Goal: Task Accomplishment & Management: Manage account settings

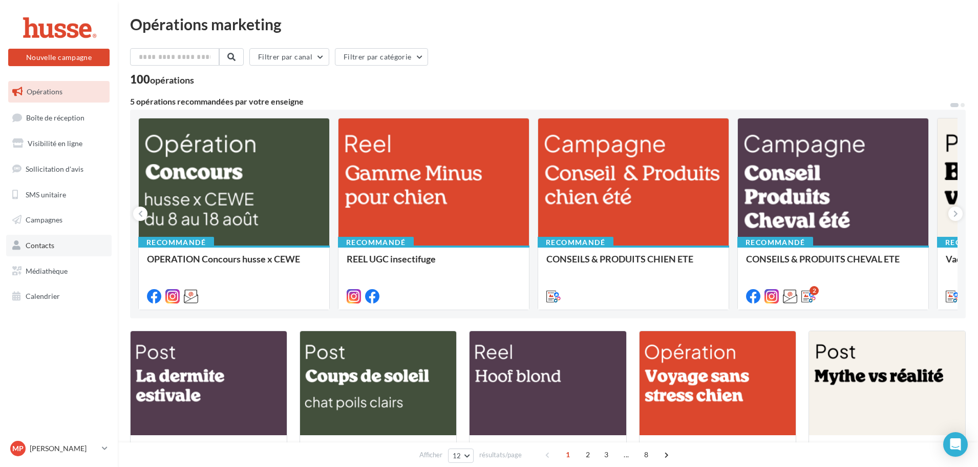
click at [68, 246] on link "Contacts" at bounding box center [59, 246] width 106 height 22
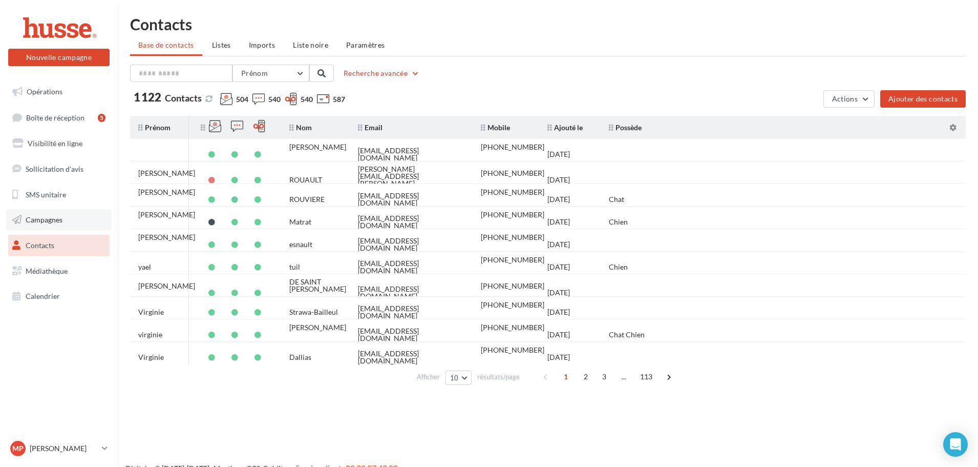
click at [45, 220] on span "Campagnes" at bounding box center [44, 219] width 37 height 9
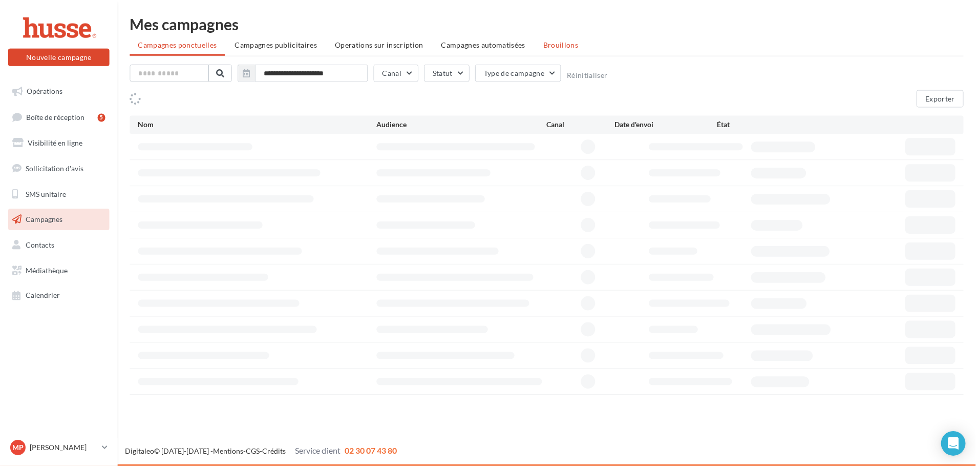
click at [564, 46] on span "Brouillons" at bounding box center [561, 44] width 35 height 9
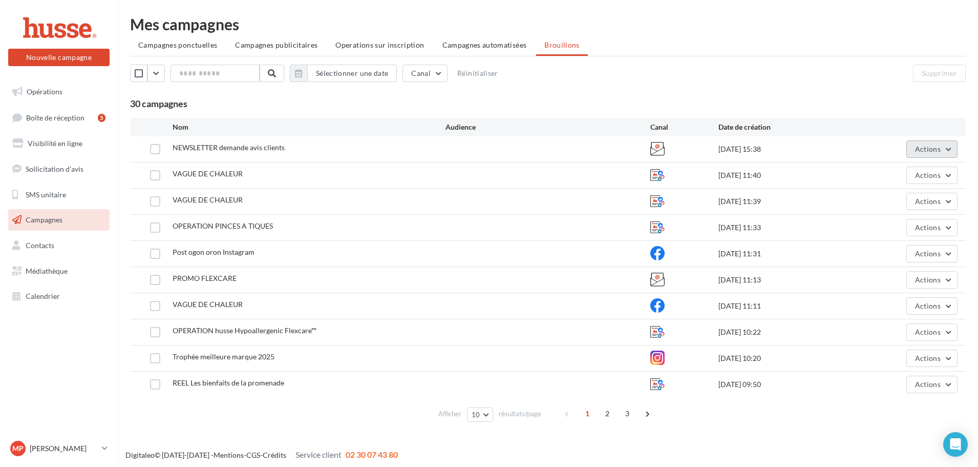
click at [939, 157] on button "Actions" at bounding box center [932, 148] width 51 height 17
click at [905, 248] on button "Supprimer" at bounding box center [906, 253] width 102 height 27
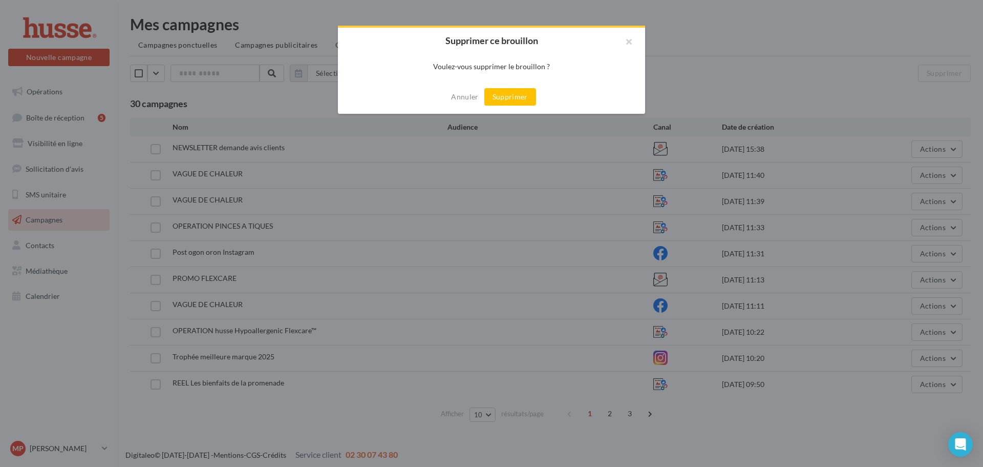
click at [502, 101] on button "Supprimer" at bounding box center [511, 96] width 52 height 17
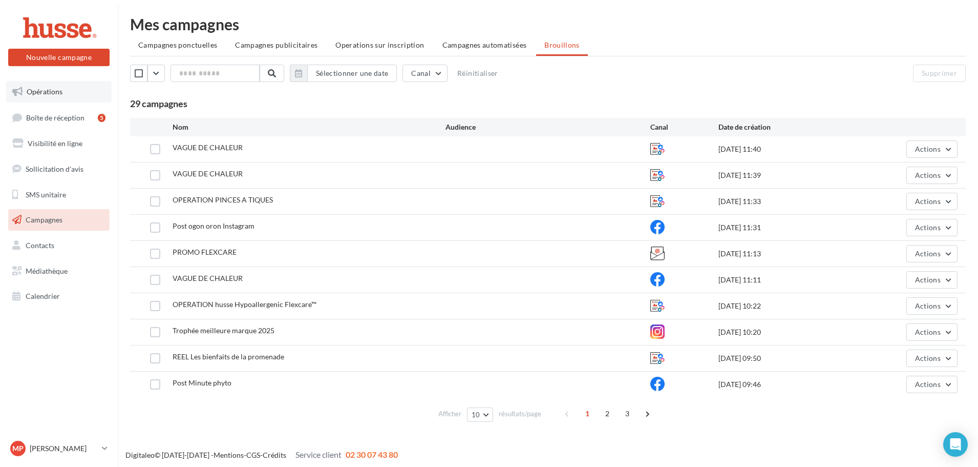
click at [32, 91] on span "Opérations" at bounding box center [45, 91] width 36 height 9
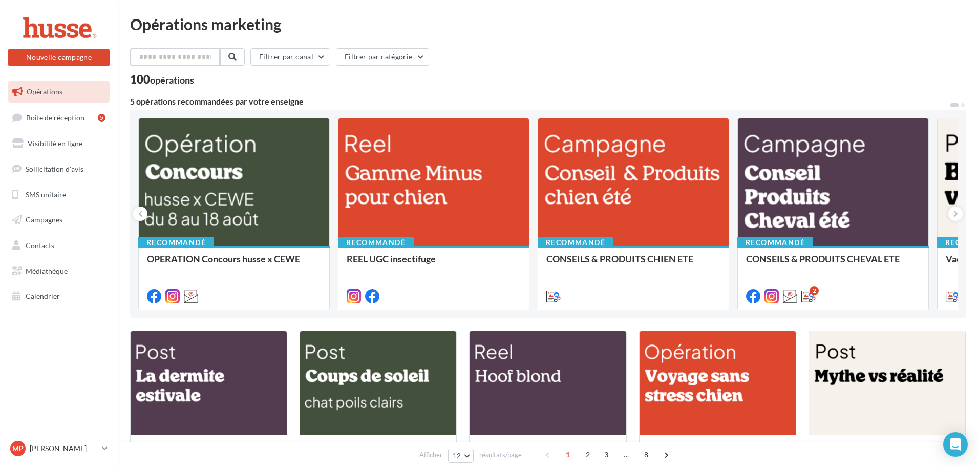
click at [184, 60] on input "text" at bounding box center [175, 56] width 90 height 17
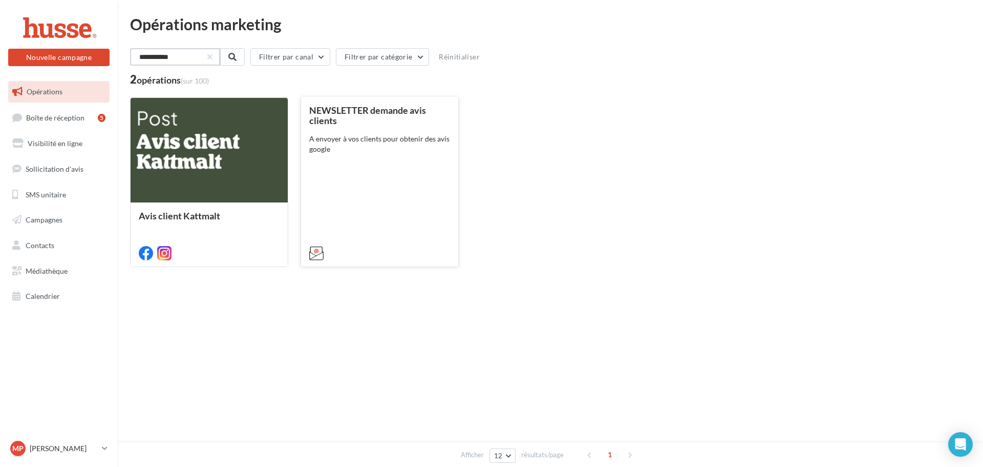
type input "**********"
click at [359, 181] on div "NEWSLETTER demande avis clients A envoyer à vos clients pour obtenir des avis g…" at bounding box center [379, 181] width 141 height 152
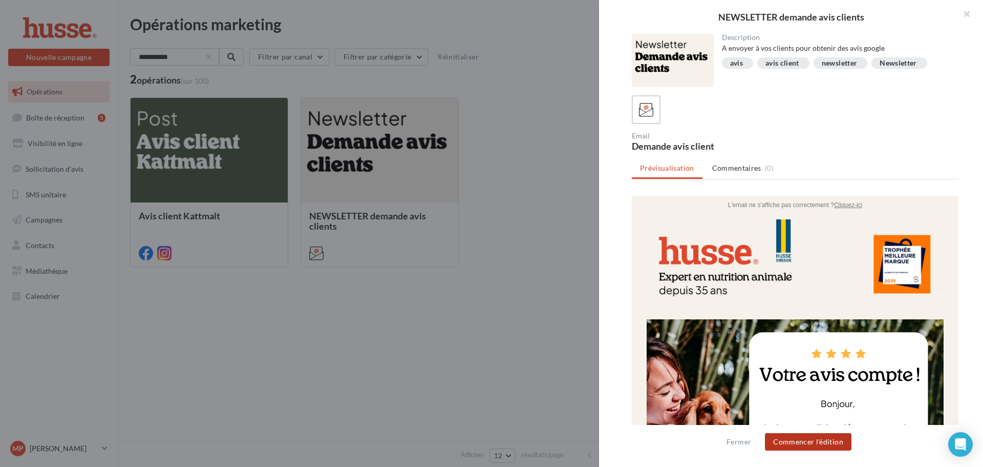
click at [826, 438] on button "Commencer l'édition" at bounding box center [808, 441] width 87 height 17
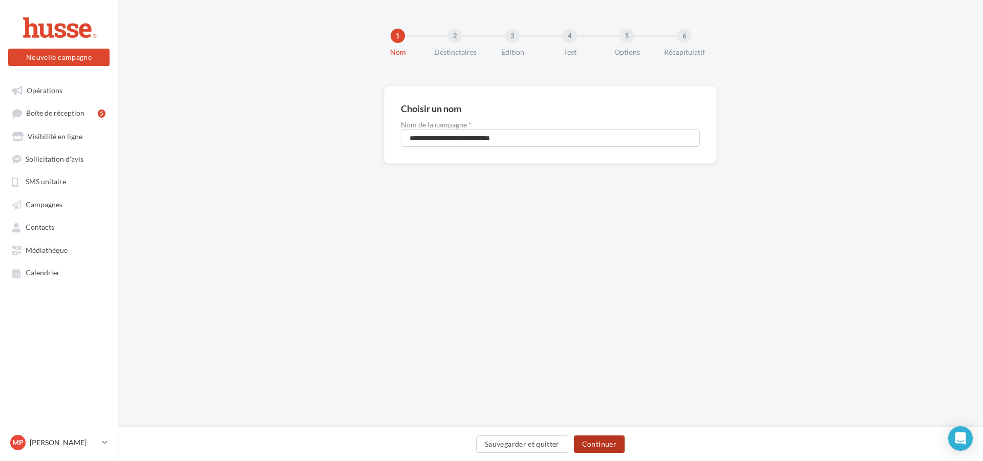
click at [605, 445] on button "Continuer" at bounding box center [599, 444] width 51 height 17
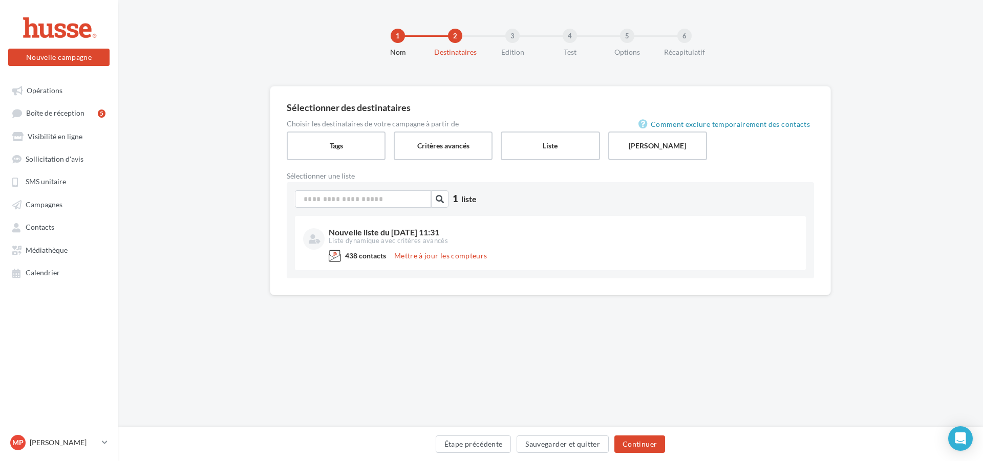
click at [445, 129] on div "Comment exclure temporairement des contacts Choisir les destinataires de votre …" at bounding box center [551, 140] width 528 height 40
click at [445, 143] on label "Critères avancés" at bounding box center [443, 145] width 101 height 29
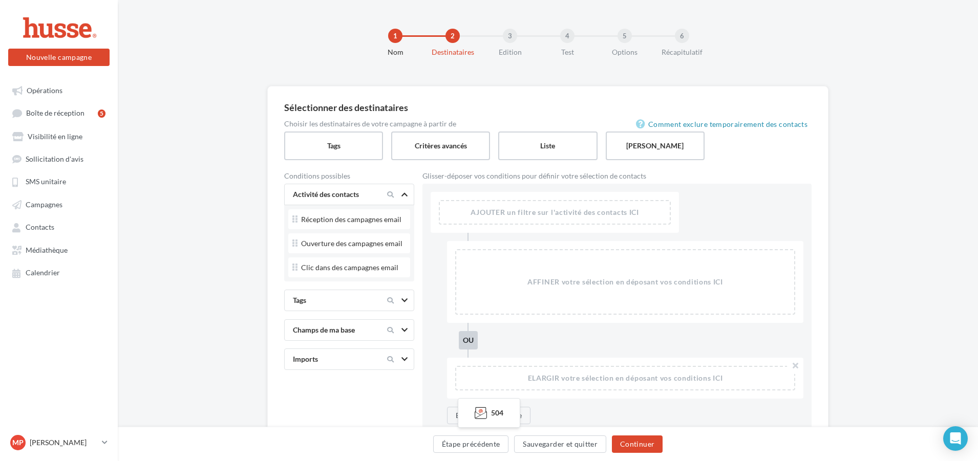
click at [337, 292] on div "Tags" at bounding box center [349, 301] width 130 height 22
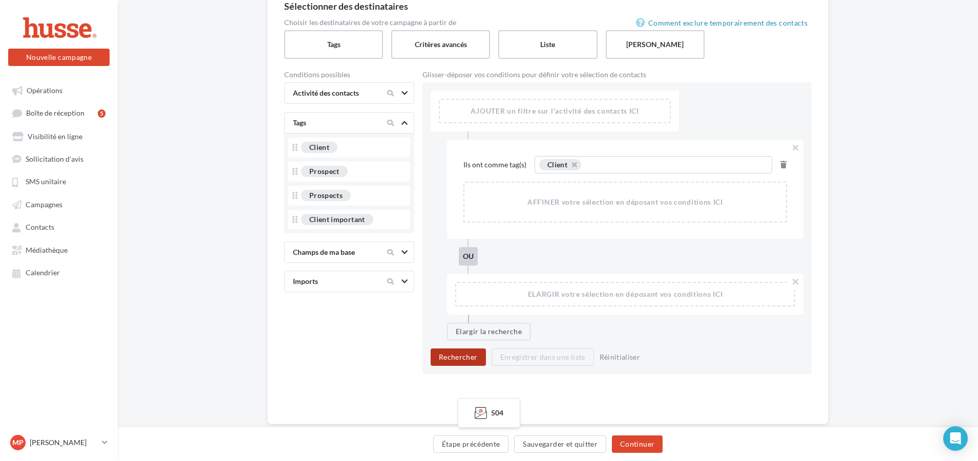
scroll to position [102, 0]
click at [460, 356] on button "Rechercher" at bounding box center [458, 356] width 55 height 17
click at [649, 444] on button "Continuer" at bounding box center [637, 444] width 51 height 17
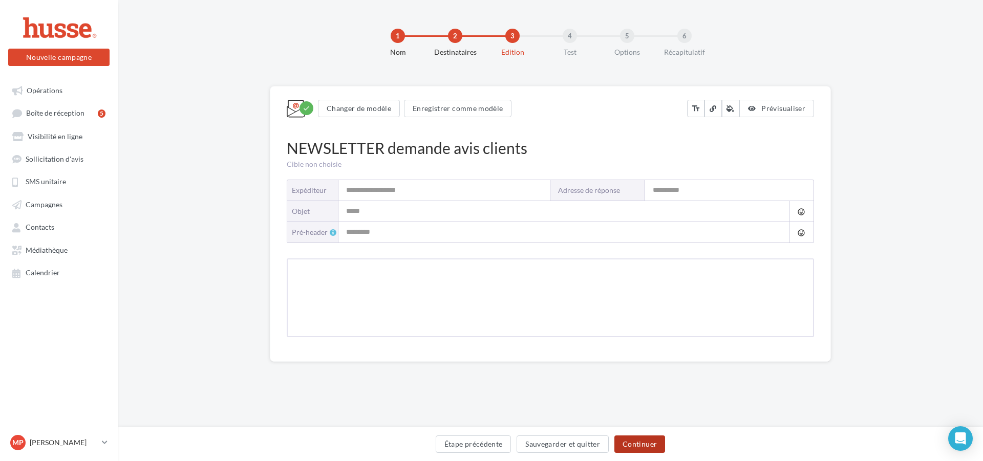
type input "**********"
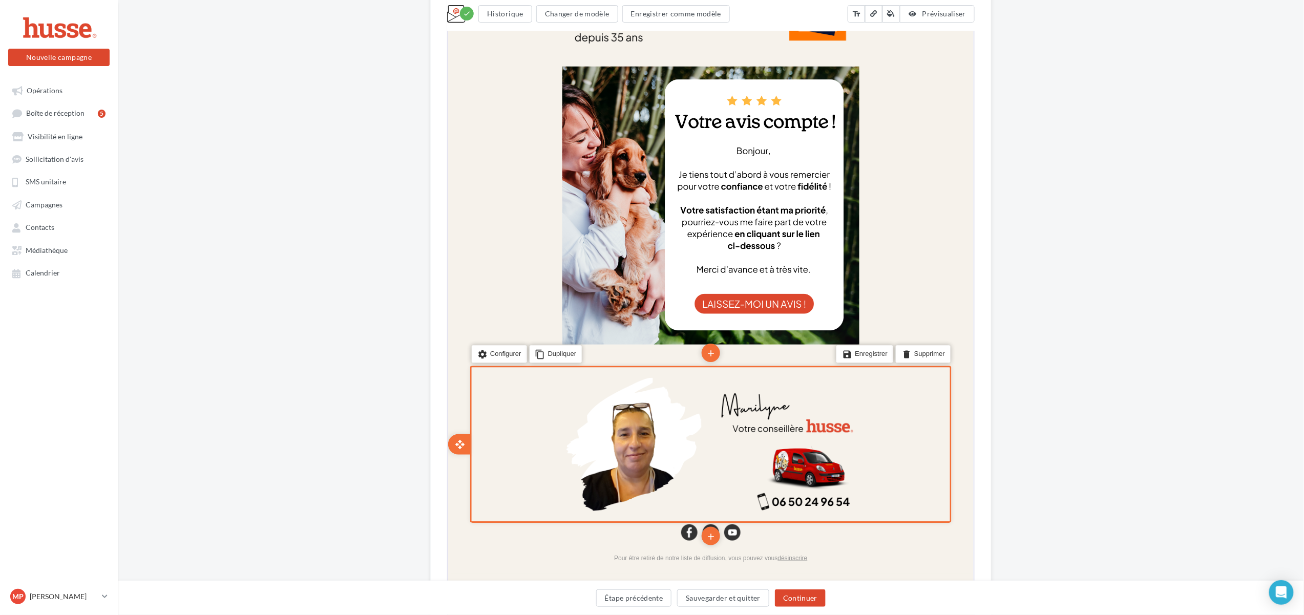
scroll to position [341, 0]
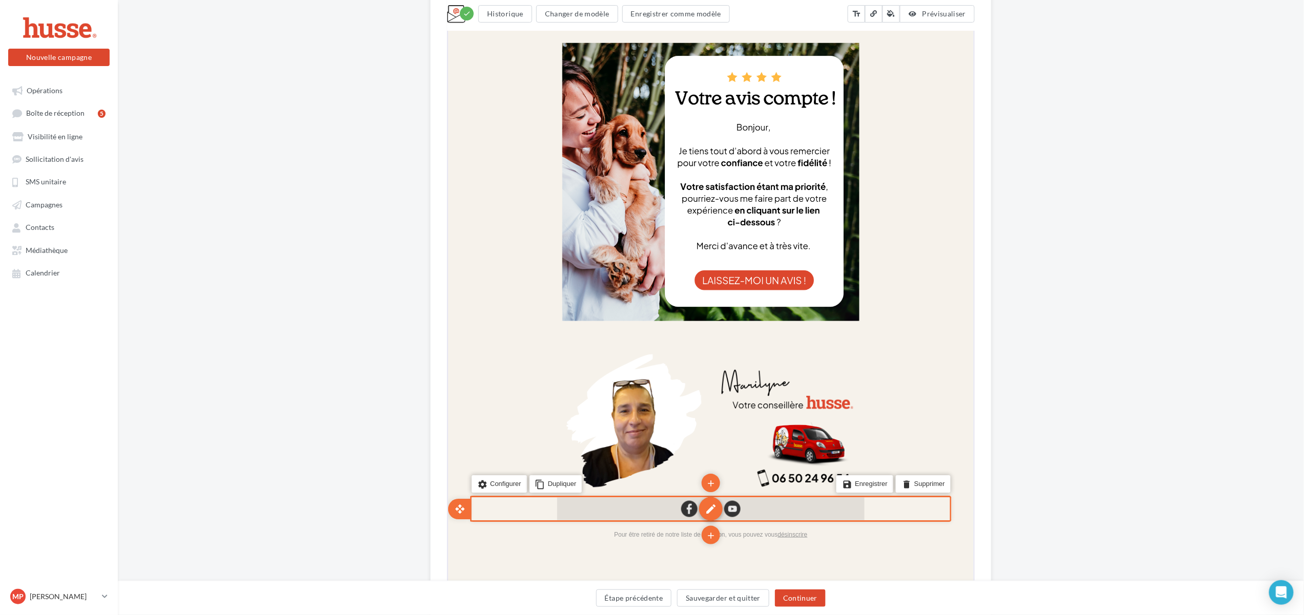
click at [703, 466] on div "edit" at bounding box center [710, 508] width 24 height 24
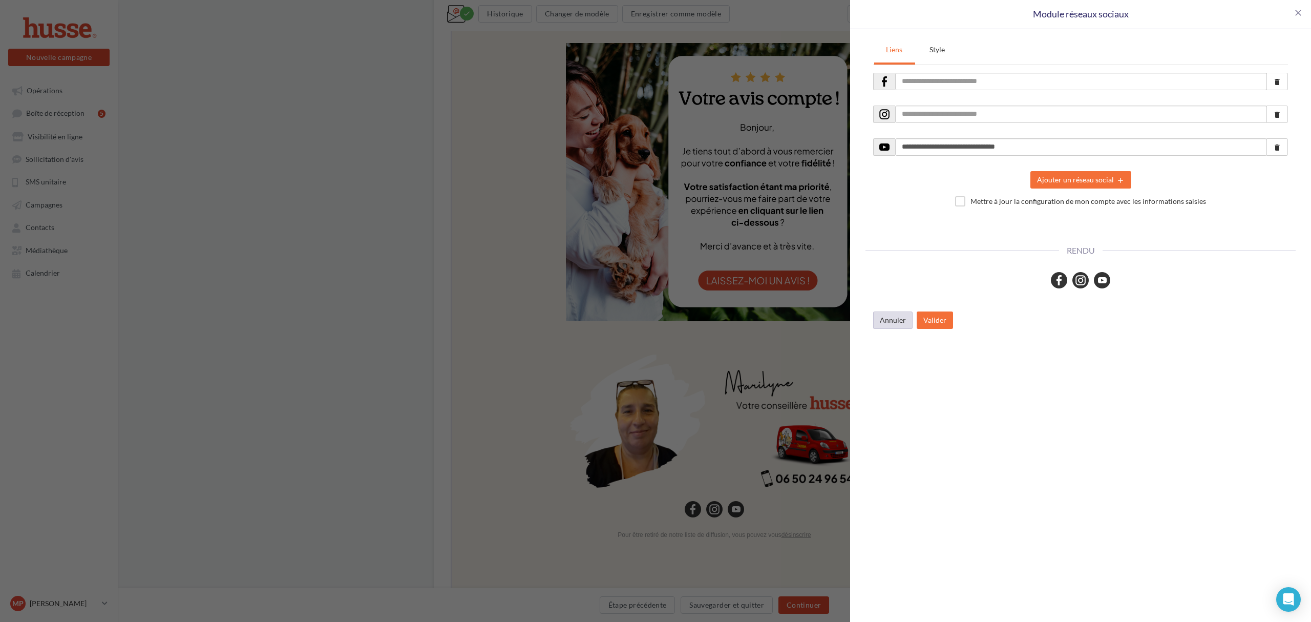
click at [893, 316] on button "Annuler" at bounding box center [892, 319] width 39 height 17
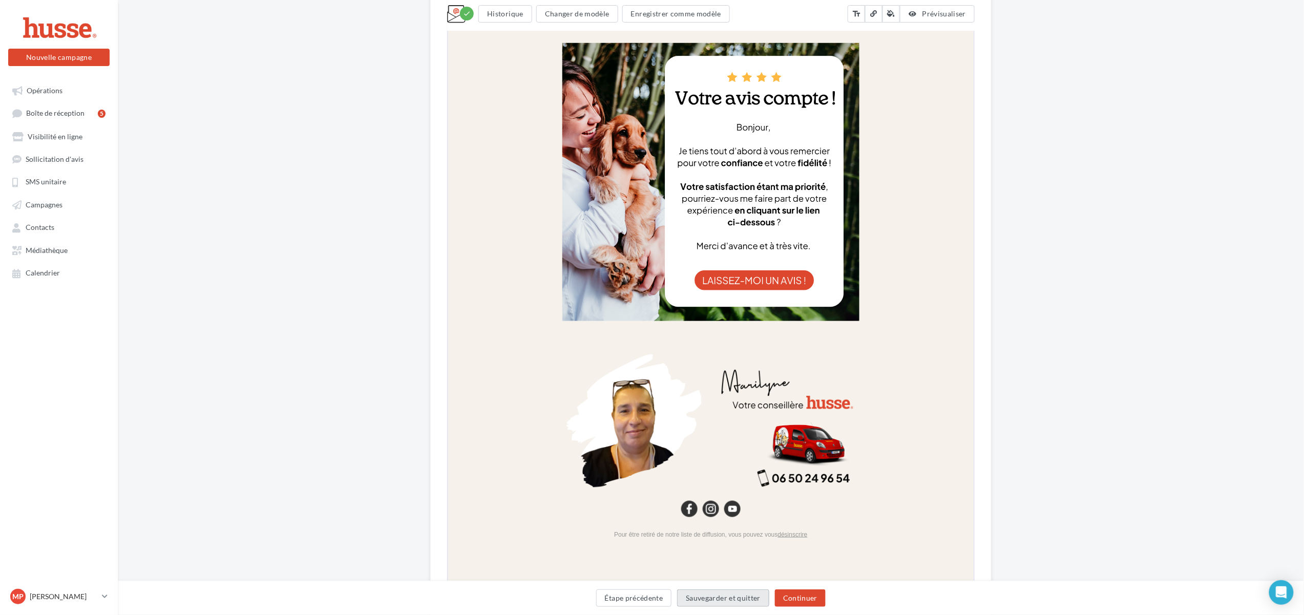
click at [709, 466] on button "Sauvegarder et quitter" at bounding box center [723, 598] width 92 height 17
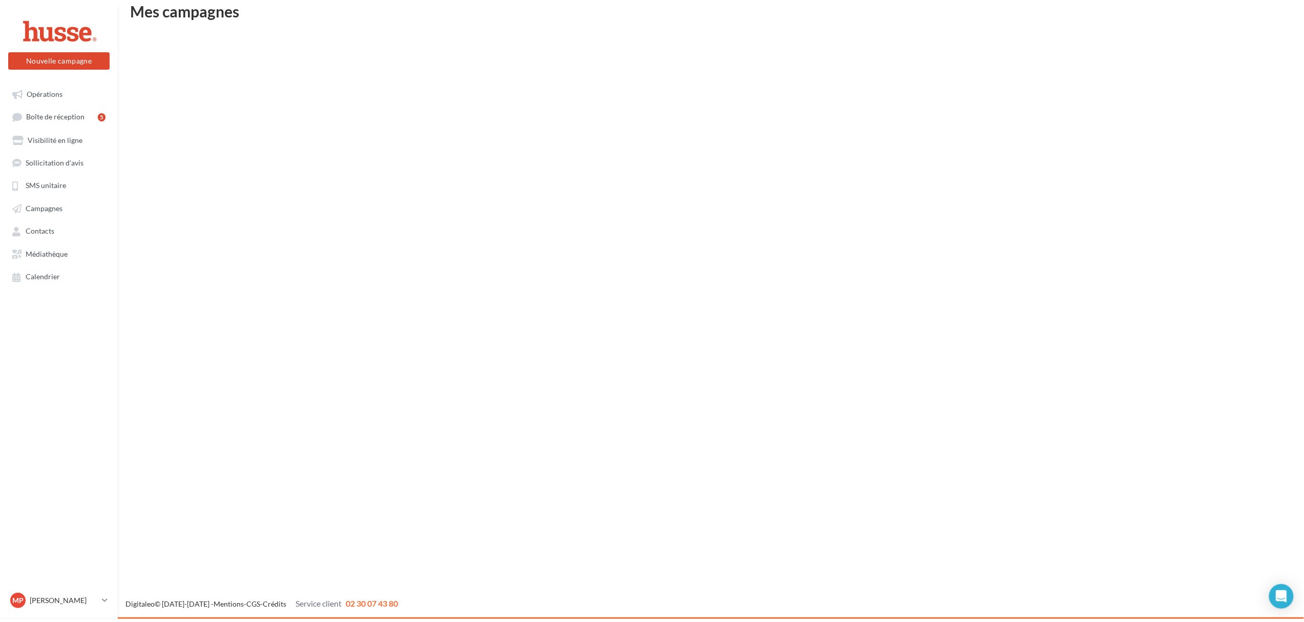
scroll to position [16, 0]
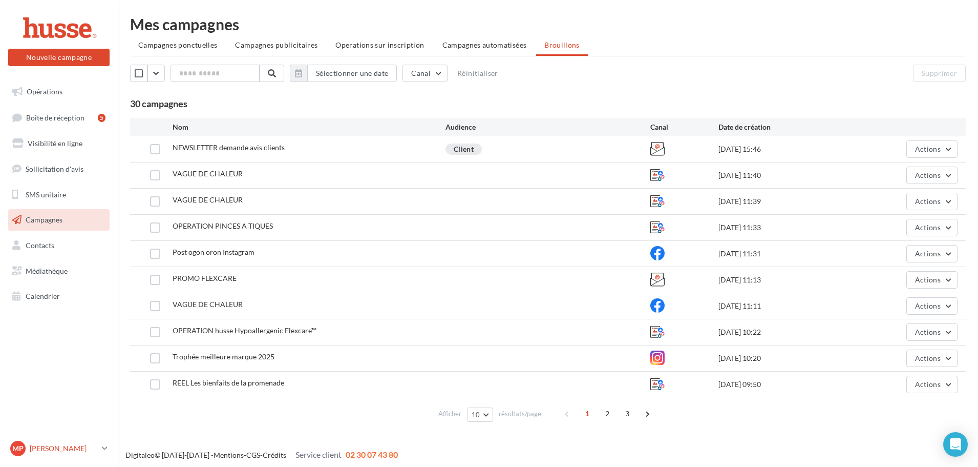
drag, startPoint x: 0, startPoint y: 0, endPoint x: 108, endPoint y: 446, distance: 458.4
click at [108, 446] on icon at bounding box center [105, 448] width 6 height 9
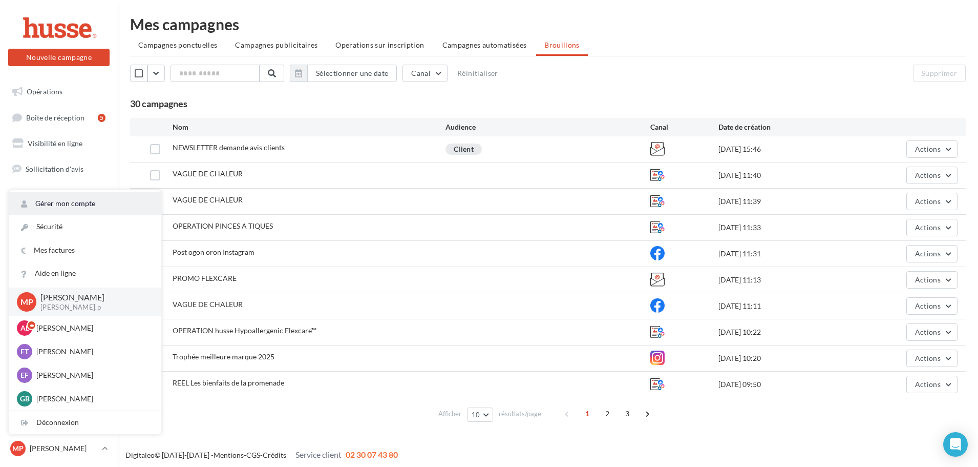
click at [67, 207] on link "Gérer mon compte" at bounding box center [85, 203] width 153 height 23
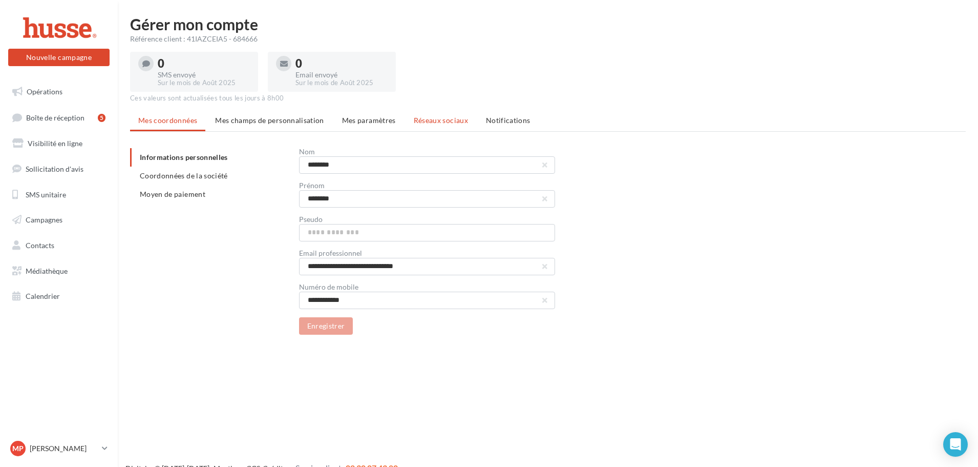
click at [426, 117] on span "Réseaux sociaux" at bounding box center [441, 120] width 54 height 9
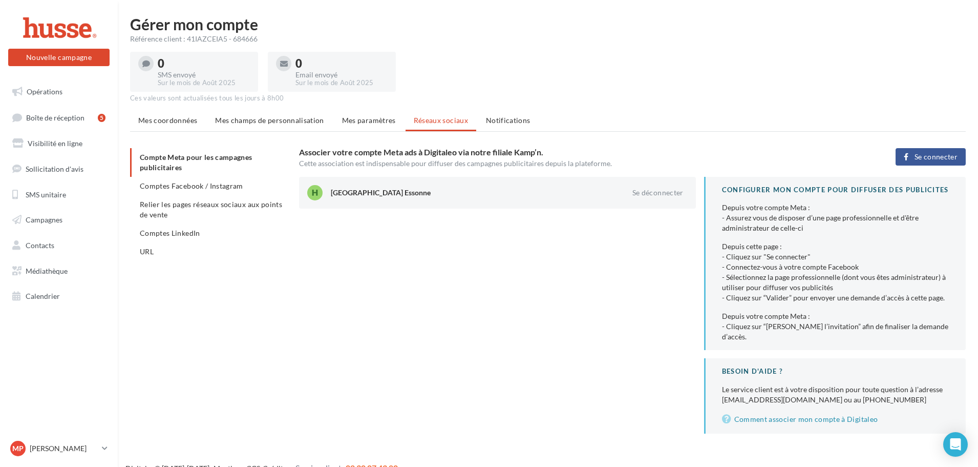
drag, startPoint x: 330, startPoint y: 193, endPoint x: 422, endPoint y: 194, distance: 91.7
click at [422, 194] on div "Husse Yvelines Essonne Se déconnecter" at bounding box center [497, 192] width 381 height 15
click at [422, 194] on div "Husse Yvelines Essonne" at bounding box center [468, 192] width 275 height 10
click at [206, 190] on li "Comptes Facebook / Instagram" at bounding box center [210, 186] width 161 height 18
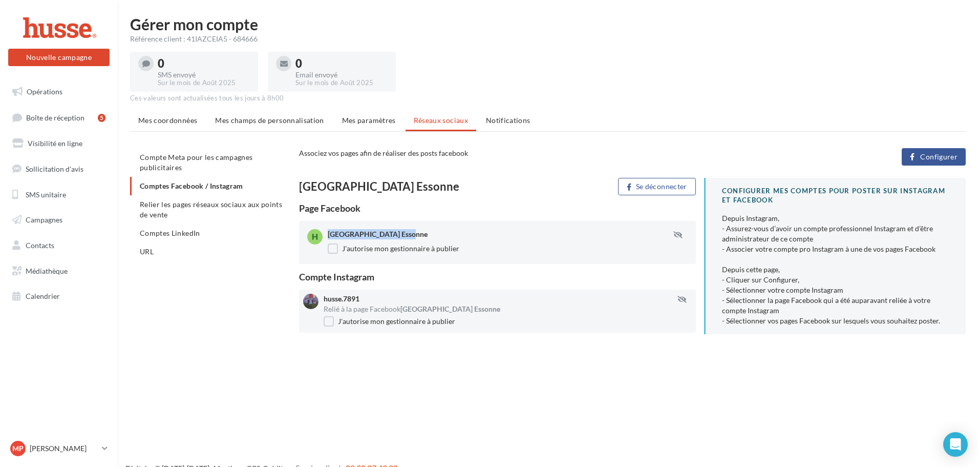
drag, startPoint x: 328, startPoint y: 233, endPoint x: 429, endPoint y: 237, distance: 101.0
click at [429, 237] on div "Husse Yvelines Essonne" at bounding box center [497, 234] width 338 height 10
click at [89, 451] on p "[PERSON_NAME]" at bounding box center [64, 448] width 68 height 10
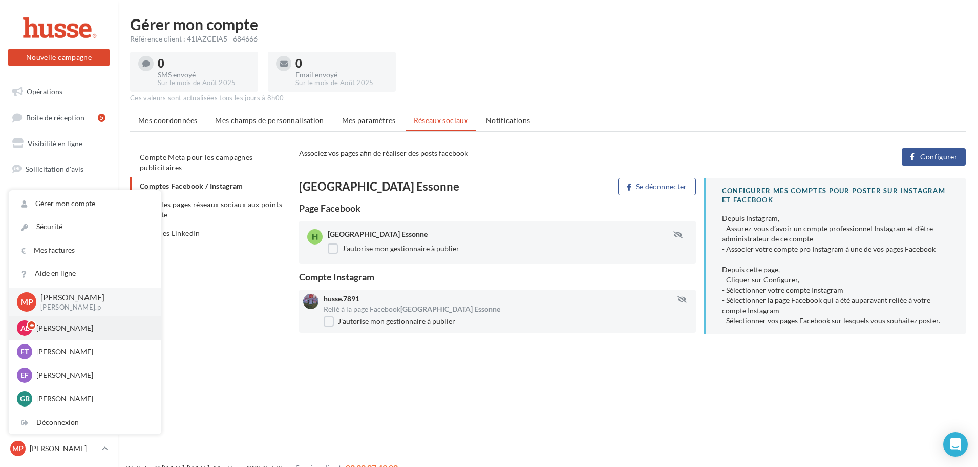
click at [66, 330] on p "Axelle Lavigne" at bounding box center [92, 328] width 113 height 10
